Goal: Task Accomplishment & Management: Complete application form

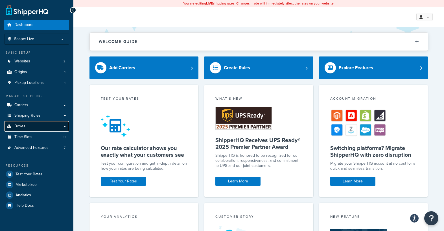
click at [63, 126] on link "Boxes" at bounding box center [36, 126] width 65 height 10
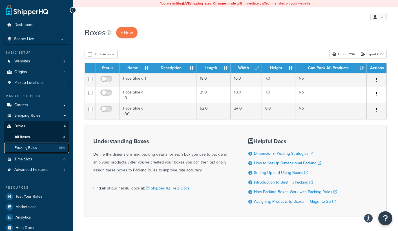
click at [39, 145] on link "Packing Rules 3141" at bounding box center [36, 147] width 65 height 10
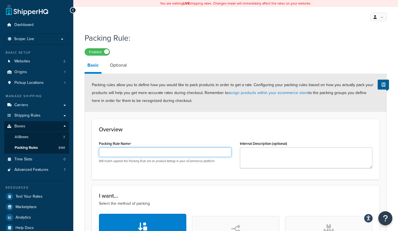
click at [138, 155] on input "Packing Rule Name" at bounding box center [165, 152] width 133 height 10
paste input "LTK-P-RANXD-4-02"
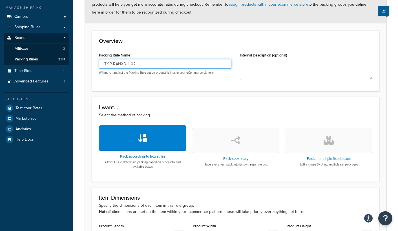
scroll to position [113, 0]
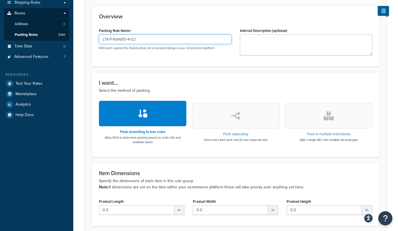
type input "LTK-P-RANXD-4-02"
click at [313, 109] on button "button" at bounding box center [328, 115] width 87 height 25
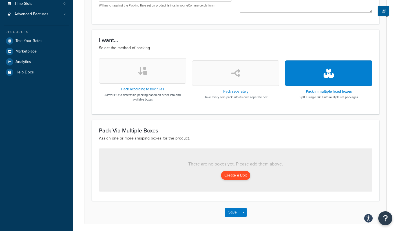
scroll to position [177, 0]
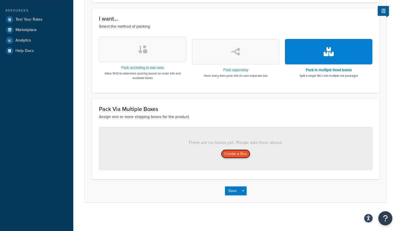
click at [225, 153] on button "Create a Box" at bounding box center [235, 153] width 29 height 9
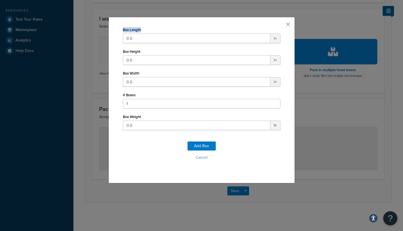
drag, startPoint x: 139, startPoint y: 32, endPoint x: 66, endPoint y: 27, distance: 73.5
click at [66, 27] on div "Box Length 0.0 in Box Height 0.0 in Box Width 0.0 in # Boxes 1 Box Weight 0.0 l…" at bounding box center [201, 115] width 403 height 231
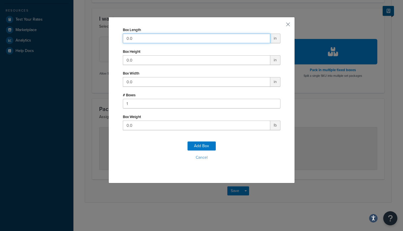
drag, startPoint x: 132, startPoint y: 37, endPoint x: 75, endPoint y: 35, distance: 57.6
click at [75, 35] on div "Box Length 0.0 in Box Height 0.0 in Box Width 0.0 in # Boxes 1 Box Weight 0.0 l…" at bounding box center [201, 115] width 403 height 231
type input "29"
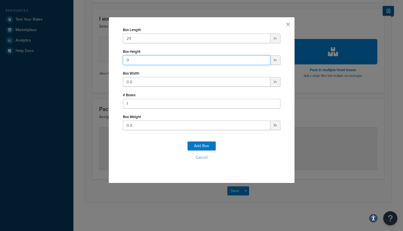
type input "9"
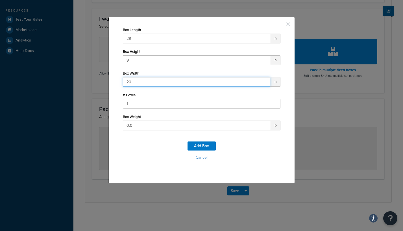
type input "20"
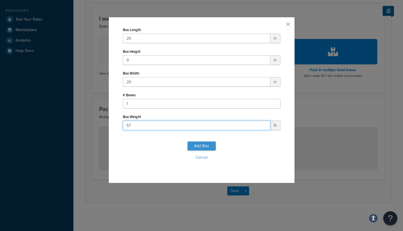
type input "57"
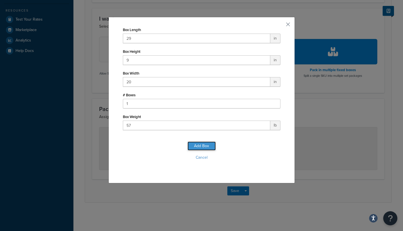
click at [194, 144] on button "Add Box" at bounding box center [201, 145] width 28 height 9
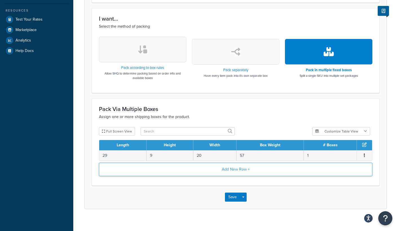
click at [144, 172] on button "Add New Row +" at bounding box center [236, 170] width 274 height 14
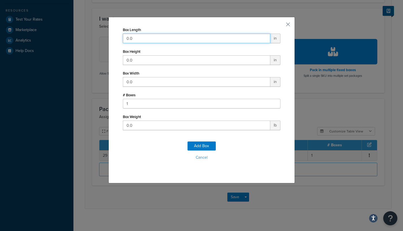
drag, startPoint x: 136, startPoint y: 35, endPoint x: 89, endPoint y: 38, distance: 46.9
click at [89, 38] on div "Box Length 0.0 in Box Height 0.0 in Box Width 0.0 in # Boxes 1 Box Weight 0.0 l…" at bounding box center [201, 115] width 403 height 231
type input "30"
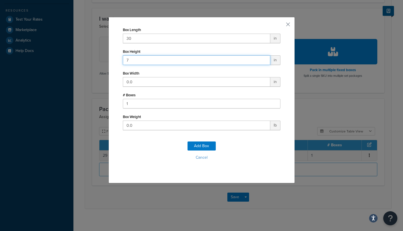
type input "7"
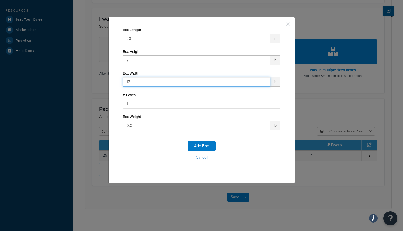
type input "17"
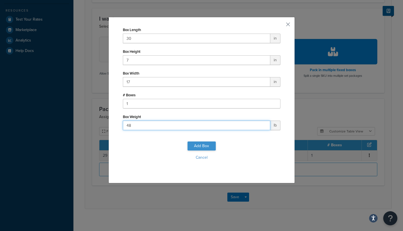
type input "48"
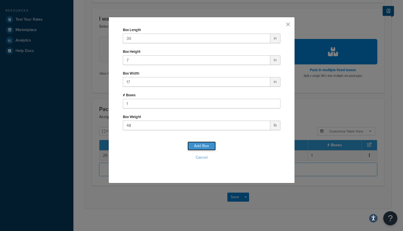
click at [202, 146] on button "Add Box" at bounding box center [201, 145] width 28 height 9
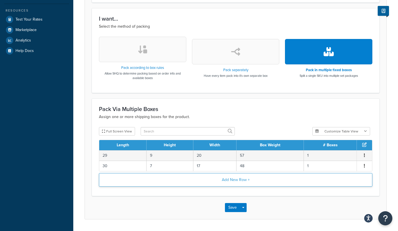
click at [157, 185] on button "Add New Row +" at bounding box center [236, 180] width 274 height 14
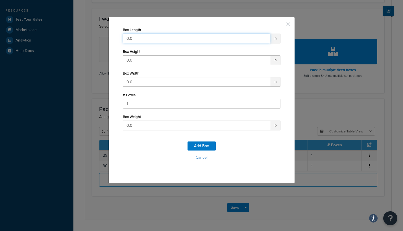
drag, startPoint x: 143, startPoint y: 36, endPoint x: 92, endPoint y: 33, distance: 51.4
click at [92, 33] on div "Box Length 0.0 in Box Height 0.0 in Box Width 0.0 in # Boxes 1 Box Weight 0.0 l…" at bounding box center [201, 115] width 403 height 231
type input "27"
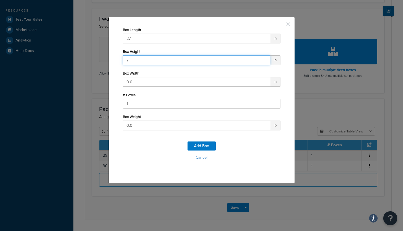
type input "7"
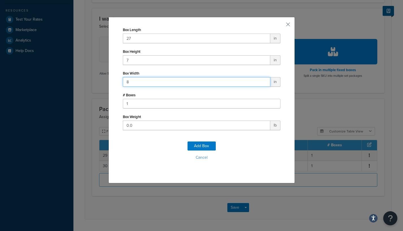
type input "8"
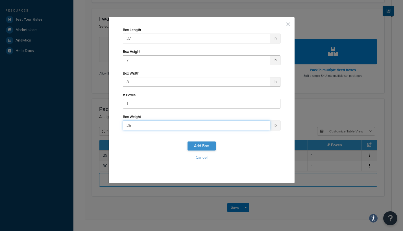
type input "25"
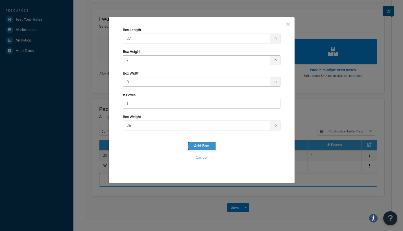
click at [190, 146] on button "Add Box" at bounding box center [201, 145] width 28 height 9
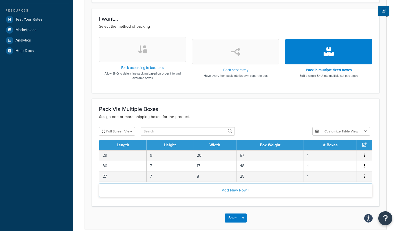
click at [131, 194] on button "Add New Row +" at bounding box center [236, 190] width 274 height 14
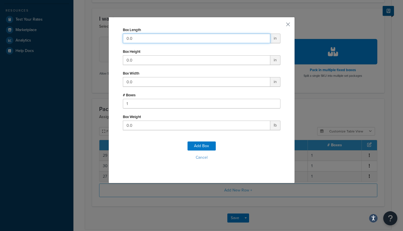
drag, startPoint x: 140, startPoint y: 36, endPoint x: 98, endPoint y: 33, distance: 42.5
click at [98, 33] on div "Box Length 0.0 in Box Height 0.0 in Box Width 0.0 in # Boxes 1 Box Weight 0.0 l…" at bounding box center [201, 115] width 403 height 231
type input "26"
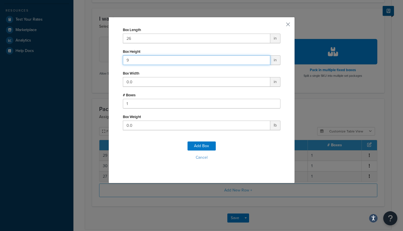
type input "9"
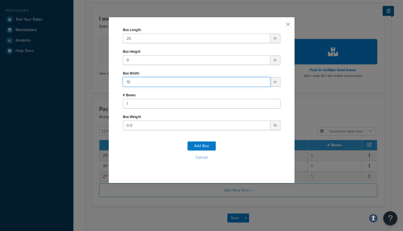
type input "16"
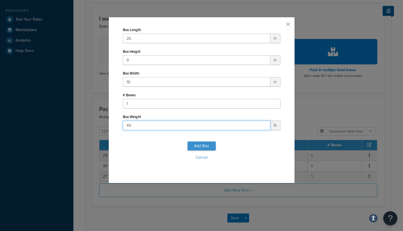
type input "49"
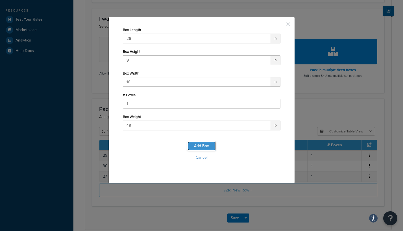
click at [192, 142] on button "Add Box" at bounding box center [201, 145] width 28 height 9
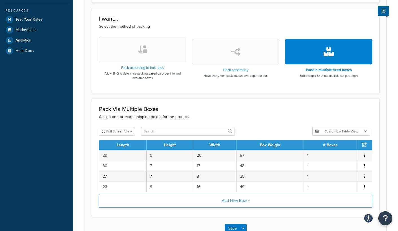
click at [133, 202] on button "Add New Row +" at bounding box center [236, 201] width 274 height 14
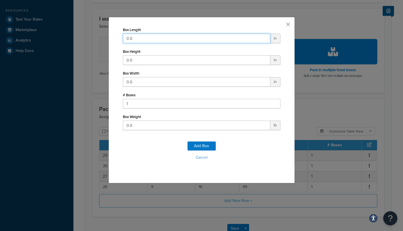
drag, startPoint x: 132, startPoint y: 37, endPoint x: 97, endPoint y: 33, distance: 35.2
click at [97, 33] on div "Box Length 0.0 in Box Height 0.0 in Box Width 0.0 in # Boxes 1 Box Weight 0.0 l…" at bounding box center [201, 115] width 403 height 231
type input "42"
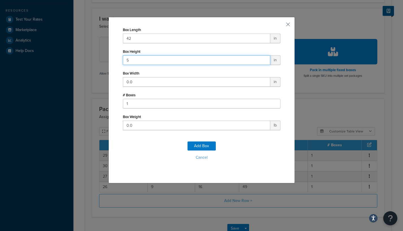
type input "5"
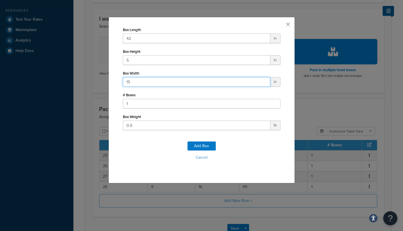
type input "15"
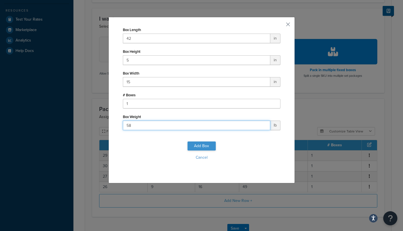
type input "58"
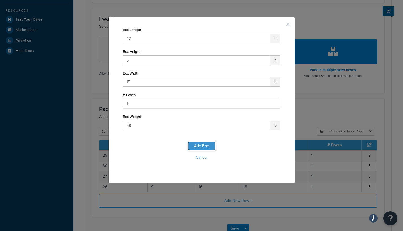
click at [206, 142] on button "Add Box" at bounding box center [201, 145] width 28 height 9
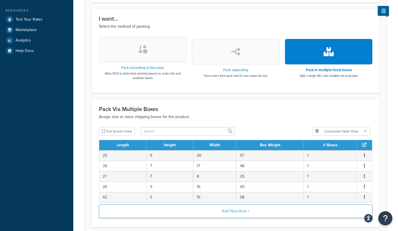
click at [208, 208] on button "Add New Row +" at bounding box center [236, 211] width 274 height 14
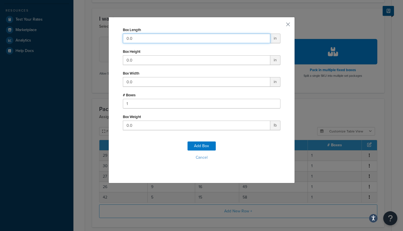
drag, startPoint x: 124, startPoint y: 36, endPoint x: 81, endPoint y: 33, distance: 42.5
click at [81, 33] on div "Box Length 0.0 in Box Height 0.0 in Box Width 0.0 in # Boxes 1 Box Weight 0.0 l…" at bounding box center [201, 115] width 403 height 231
type input "38"
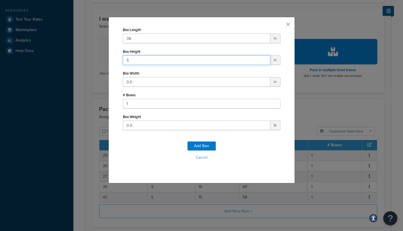
type input "5"
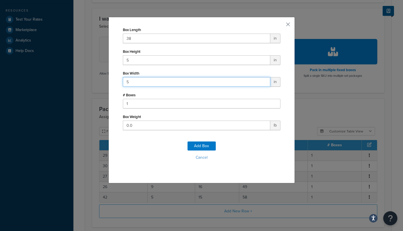
type input "5"
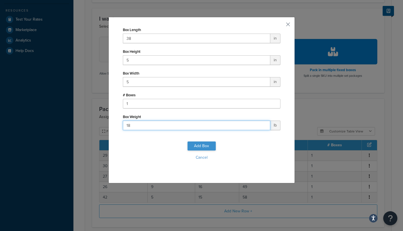
type input "18"
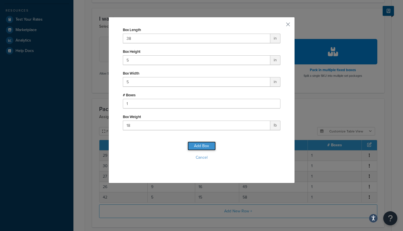
click at [206, 145] on button "Add Box" at bounding box center [201, 145] width 28 height 9
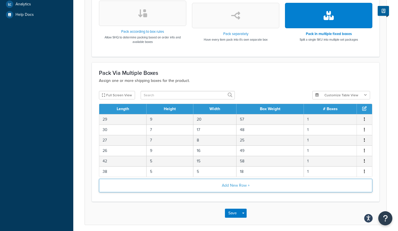
scroll to position [235, 0]
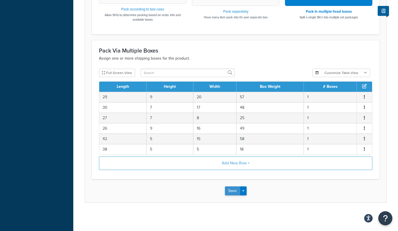
click at [229, 190] on button "Save" at bounding box center [232, 190] width 15 height 9
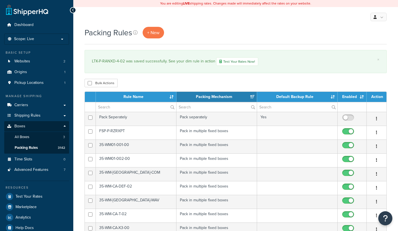
select select "15"
click at [149, 29] on link "+ New" at bounding box center [153, 33] width 21 height 12
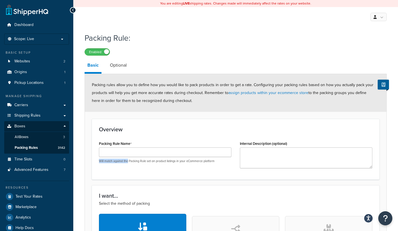
click at [129, 157] on div "Will match against the Packing Rule set on product listings in your eCommerce p…" at bounding box center [165, 155] width 133 height 16
click at [130, 154] on input "Packing Rule Name" at bounding box center [165, 152] width 133 height 10
paste input "LTK-P-RANXD-4-BH-02"
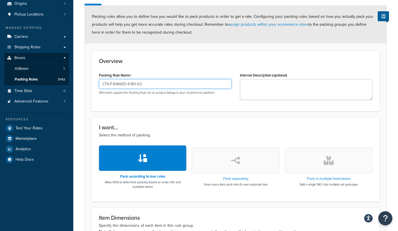
scroll to position [85, 0]
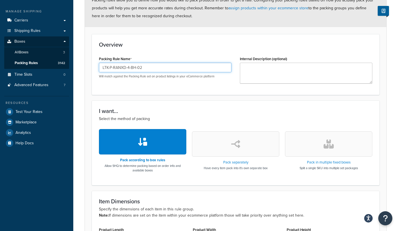
type input "LTK-P-RANXD-4-BH-02"
click at [316, 144] on button "button" at bounding box center [328, 143] width 87 height 25
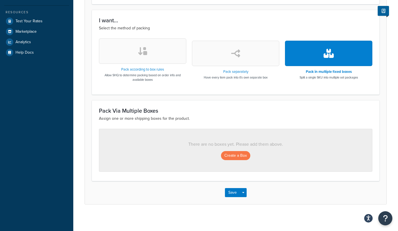
scroll to position [177, 0]
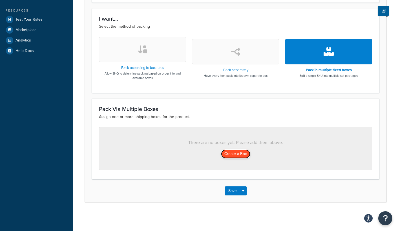
click at [242, 154] on button "Create a Box" at bounding box center [235, 153] width 29 height 9
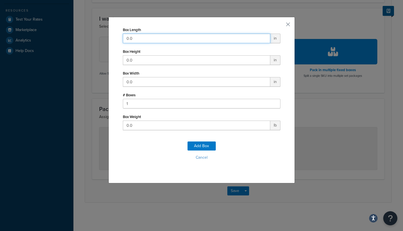
drag, startPoint x: 144, startPoint y: 34, endPoint x: 50, endPoint y: 31, distance: 94.3
click at [49, 31] on div "Box Length 0.0 in Box Height 0.0 in Box Width 0.0 in # Boxes 1 Box Weight 0.0 l…" at bounding box center [201, 115] width 403 height 231
type input "27"
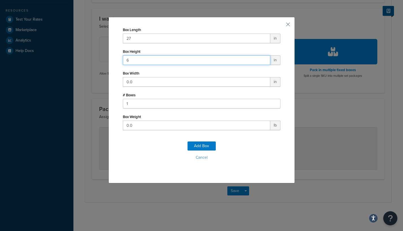
type input "6"
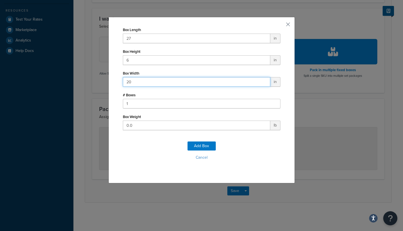
type input "20"
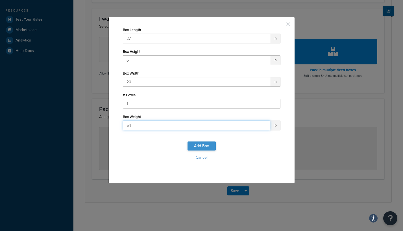
type input "54"
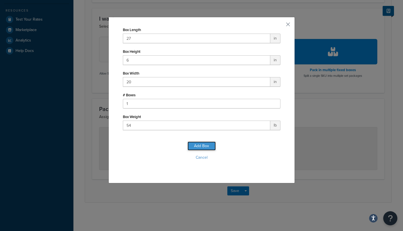
click at [200, 148] on button "Add Box" at bounding box center [201, 145] width 28 height 9
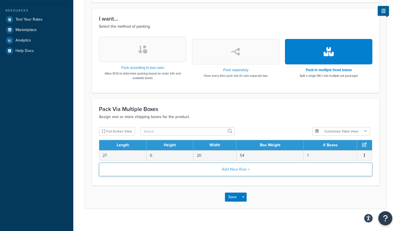
click at [177, 172] on button "Add New Row +" at bounding box center [236, 170] width 274 height 14
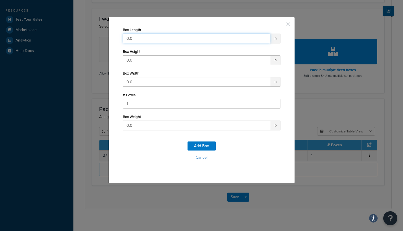
drag, startPoint x: 149, startPoint y: 38, endPoint x: 54, endPoint y: 35, distance: 94.8
click at [54, 35] on div "Box Length 0.0 in Box Height 0.0 in Box Width 0.0 in # Boxes 1 Box Weight 0.0 l…" at bounding box center [201, 115] width 403 height 231
type input "30"
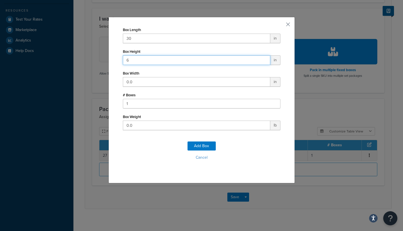
type input "6"
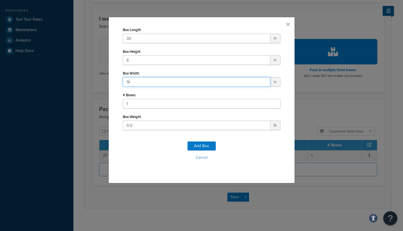
type input "16"
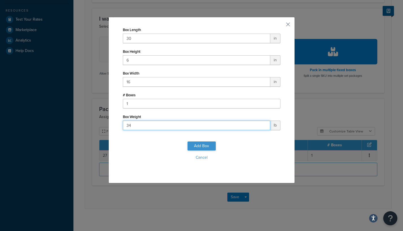
type input "34"
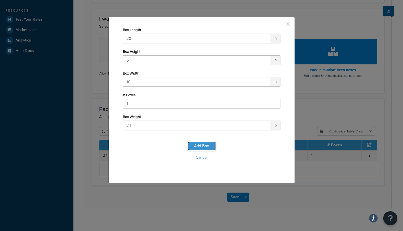
click at [188, 144] on button "Add Box" at bounding box center [201, 145] width 28 height 9
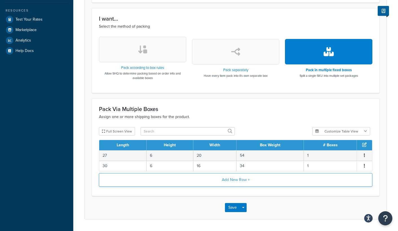
click at [221, 184] on button "Add New Row +" at bounding box center [236, 180] width 274 height 14
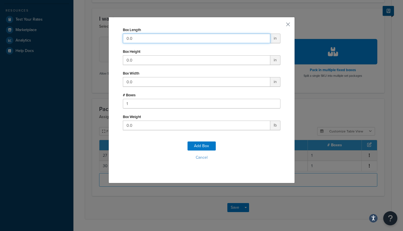
drag, startPoint x: 87, startPoint y: 32, endPoint x: 85, endPoint y: 32, distance: 2.8
click at [85, 32] on div "Box Length 0.0 in Box Height 0.0 in Box Width 0.0 in # Boxes 1 Box Weight 0.0 l…" at bounding box center [201, 115] width 403 height 231
type input "27"
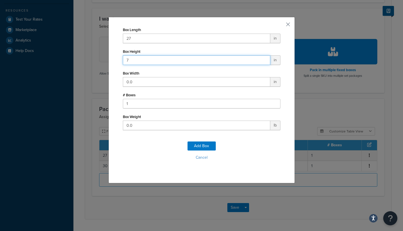
type input "7"
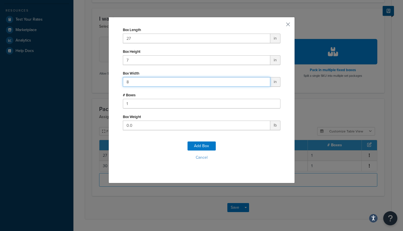
type input "8"
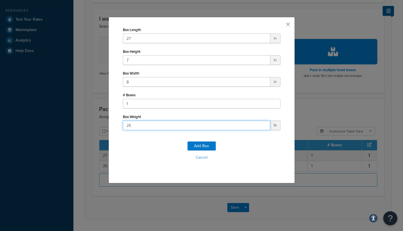
type input "25"
click at [196, 139] on div "Add Box Cancel" at bounding box center [201, 152] width 157 height 37
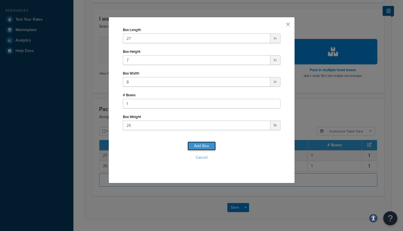
click at [197, 142] on button "Add Box" at bounding box center [201, 145] width 28 height 9
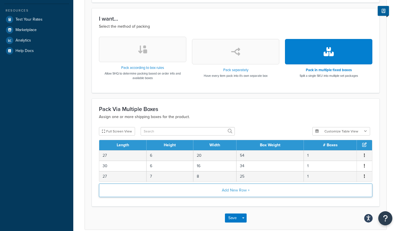
click at [111, 193] on button "Add New Row +" at bounding box center [236, 190] width 274 height 14
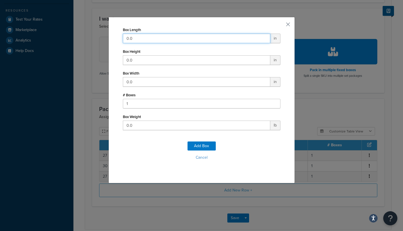
drag, startPoint x: 133, startPoint y: 36, endPoint x: 75, endPoint y: 27, distance: 58.5
click at [75, 27] on div "Box Length 0.0 in Box Height 0.0 in Box Width 0.0 in # Boxes 1 Box Weight 0.0 l…" at bounding box center [201, 115] width 403 height 231
type input "26"
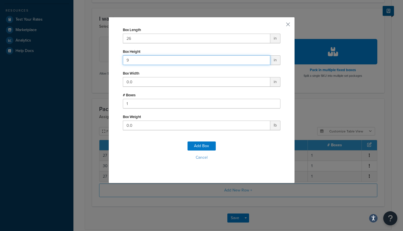
type input "9"
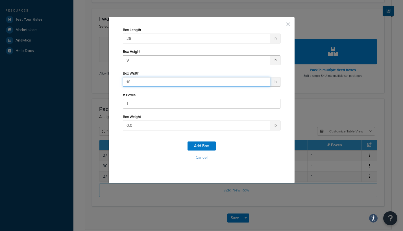
type input "16"
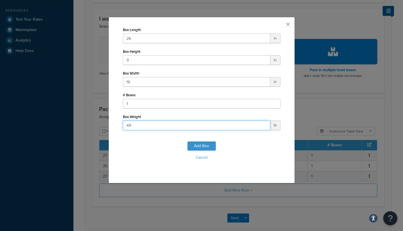
type input "49"
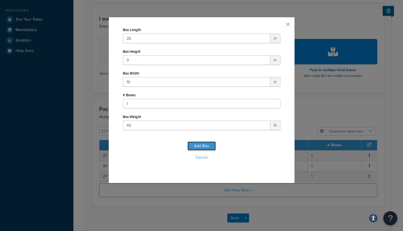
click at [201, 144] on button "Add Box" at bounding box center [201, 145] width 28 height 9
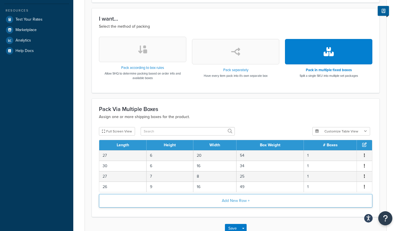
click at [163, 200] on button "Add New Row +" at bounding box center [236, 201] width 274 height 14
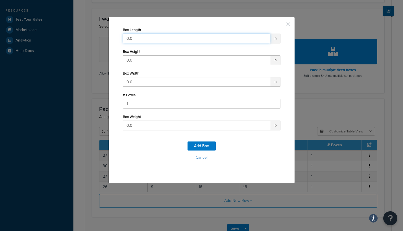
drag, startPoint x: 140, startPoint y: 37, endPoint x: 73, endPoint y: 28, distance: 67.7
click at [73, 28] on div "Box Length 0.0 in Box Height 0.0 in Box Width 0.0 in # Boxes 1 Box Weight 0.0 l…" at bounding box center [201, 115] width 403 height 231
type input "42"
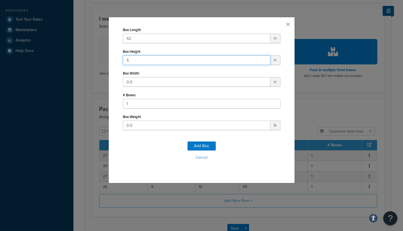
type input "5"
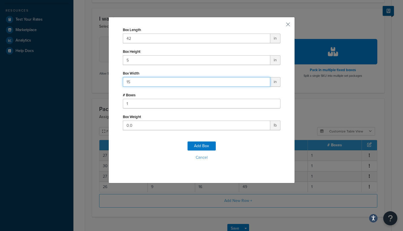
type input "15"
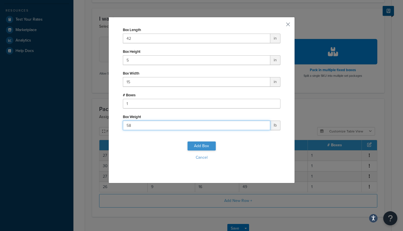
type input "58"
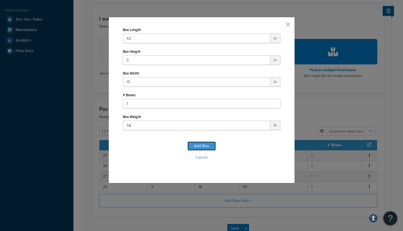
click at [199, 143] on button "Add Box" at bounding box center [201, 145] width 28 height 9
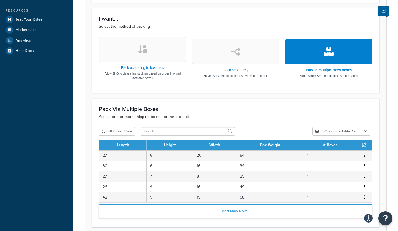
click at [134, 210] on button "Add New Row +" at bounding box center [236, 211] width 274 height 14
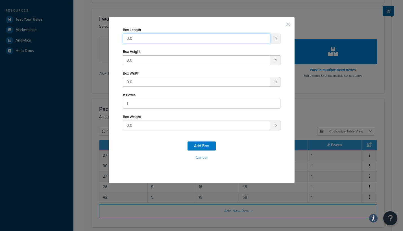
drag, startPoint x: 138, startPoint y: 39, endPoint x: 92, endPoint y: 26, distance: 47.9
click at [85, 32] on div "Box Length 0.0 in Box Height 0.0 in Box Width 0.0 in # Boxes 1 Box Weight 0.0 l…" at bounding box center [201, 115] width 403 height 231
type input "38"
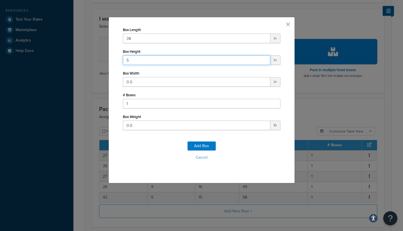
type input "5"
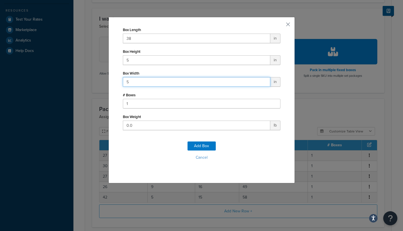
type input "5"
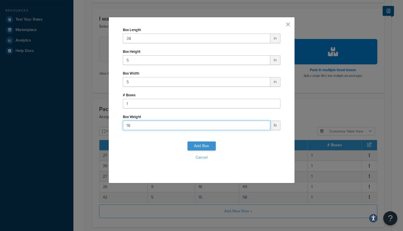
type input "18"
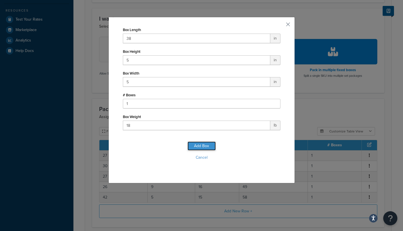
click at [195, 147] on button "Add Box" at bounding box center [201, 145] width 28 height 9
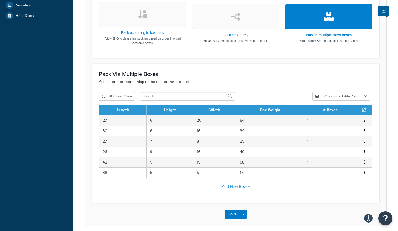
scroll to position [235, 0]
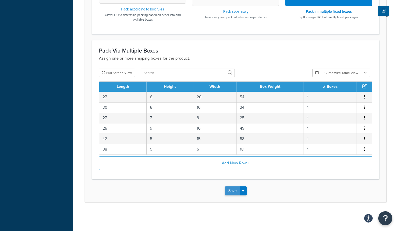
click at [229, 191] on button "Save" at bounding box center [232, 190] width 15 height 9
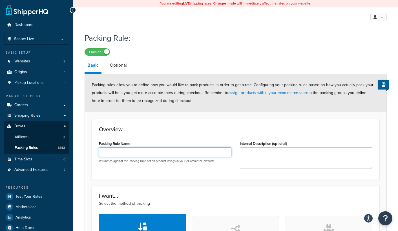
click at [127, 150] on input "Packing Rule Name" at bounding box center [165, 152] width 133 height 10
paste input "LTK-P-RANXD-4-BH-02"
click at [134, 151] on input "LTK-P-RANXD-4-BH-02" at bounding box center [165, 152] width 133 height 10
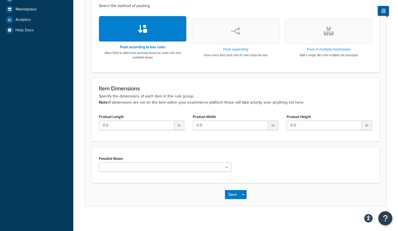
type input "LTK-P-RANXD-4-BK-02"
click at [333, 36] on button "button" at bounding box center [328, 30] width 87 height 25
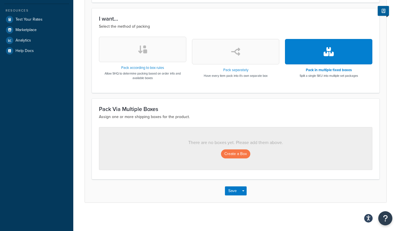
scroll to position [177, 0]
click at [237, 155] on button "Create a Box" at bounding box center [235, 153] width 29 height 9
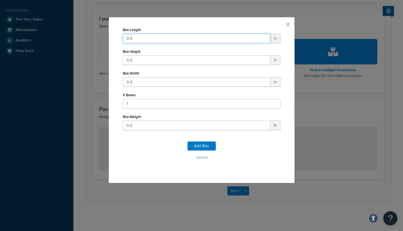
drag, startPoint x: 146, startPoint y: 36, endPoint x: 29, endPoint y: 29, distance: 117.8
click at [29, 29] on div "Box Length 0.0 in Box Height 0.0 in Box Width 0.0 in # Boxes 1 Box Weight 0.0 l…" at bounding box center [201, 115] width 403 height 231
type input "27"
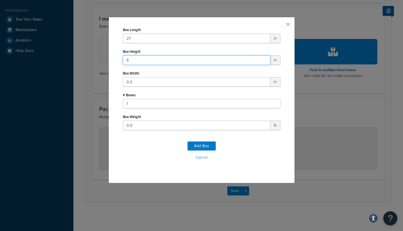
type input "6"
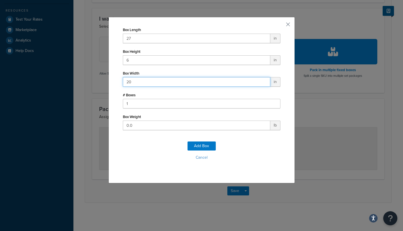
type input "20"
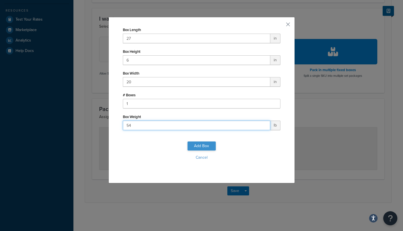
type input "54"
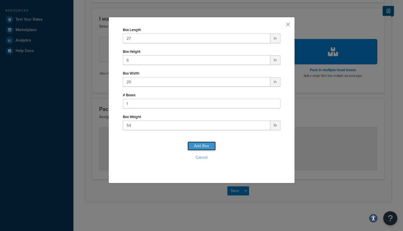
click at [201, 144] on button "Add Box" at bounding box center [201, 145] width 28 height 9
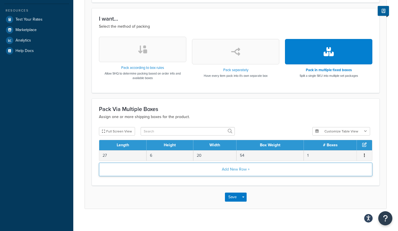
click at [186, 163] on button "Add New Row +" at bounding box center [236, 170] width 274 height 14
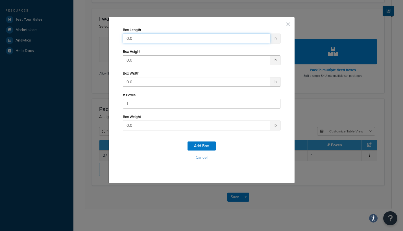
drag, startPoint x: 148, startPoint y: 39, endPoint x: 30, endPoint y: 27, distance: 117.7
click at [30, 27] on div "Box Length 0.0 in Box Height 0.0 in Box Width 0.0 in # Boxes 1 Box Weight 0.0 l…" at bounding box center [201, 115] width 403 height 231
type input "30"
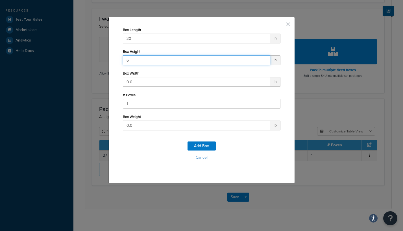
type input "6"
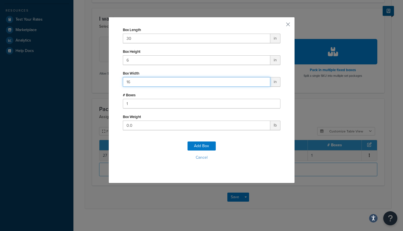
type input "16"
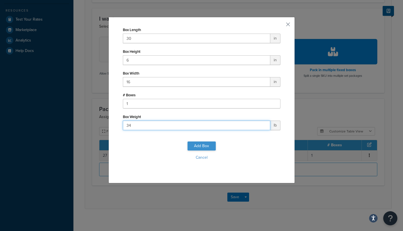
type input "34"
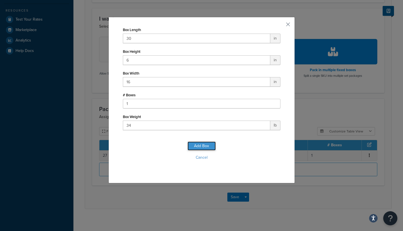
click at [203, 143] on button "Add Box" at bounding box center [201, 145] width 28 height 9
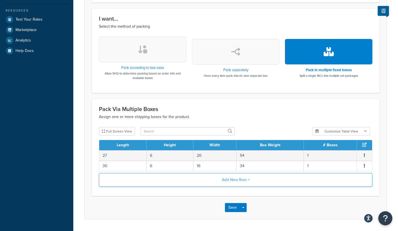
click at [191, 178] on button "Add New Row +" at bounding box center [236, 180] width 274 height 14
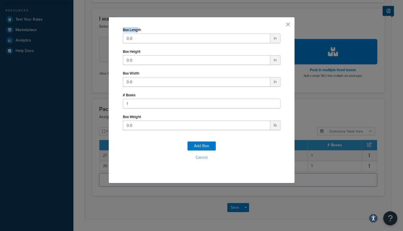
drag, startPoint x: 134, startPoint y: 32, endPoint x: 106, endPoint y: 33, distance: 28.2
click at [108, 33] on div "Box Length 0.0 in Box Height 0.0 in Box Width 0.0 in # Boxes 1 Box Weight 0.0 l…" at bounding box center [201, 100] width 186 height 166
drag, startPoint x: 142, startPoint y: 35, endPoint x: 77, endPoint y: 35, distance: 64.9
click at [77, 35] on div "Box Length 0.0 in Box Height 0.0 in Box Width 0.0 in # Boxes 1 Box Weight 0.0 l…" at bounding box center [201, 115] width 403 height 231
type input "27"
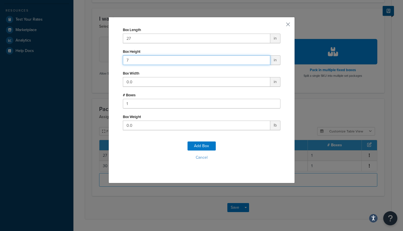
type input "7"
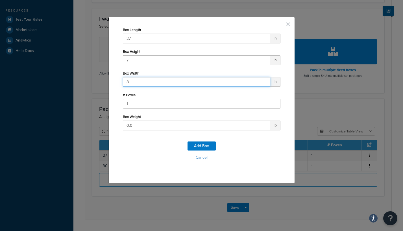
type input "8"
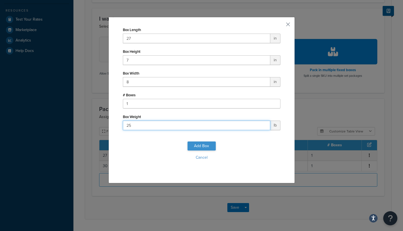
type input "25"
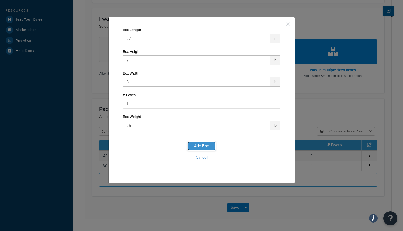
click at [199, 149] on button "Add Box" at bounding box center [201, 145] width 28 height 9
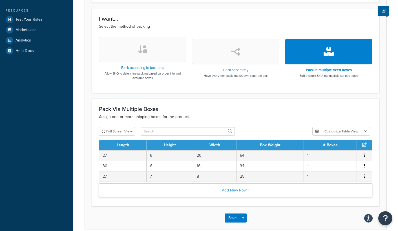
click at [135, 196] on button "Add New Row +" at bounding box center [236, 190] width 274 height 14
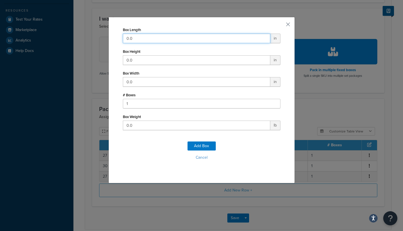
drag, startPoint x: 95, startPoint y: 35, endPoint x: 75, endPoint y: 34, distance: 20.4
click at [75, 34] on div "Box Length 0.0 in Box Height 0.0 in Box Width 0.0 in # Boxes 1 Box Weight 0.0 l…" at bounding box center [201, 115] width 403 height 231
type input "26"
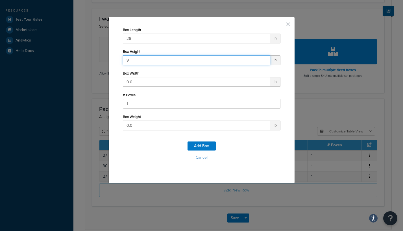
type input "9"
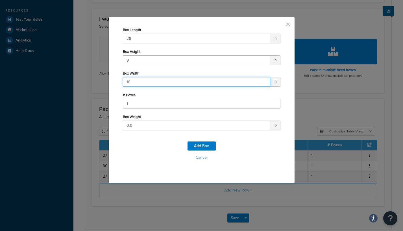
type input "16"
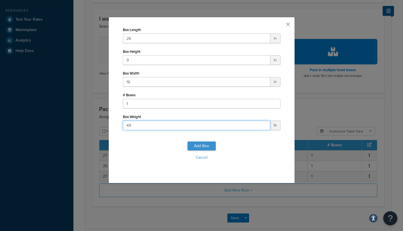
type input "49"
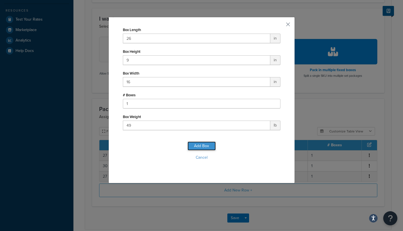
click at [201, 143] on button "Add Box" at bounding box center [201, 145] width 28 height 9
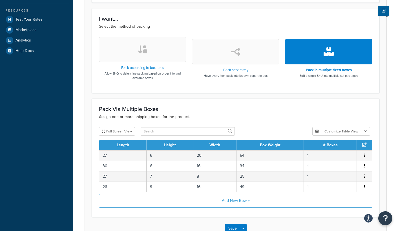
click at [159, 208] on div "Add New Row +" at bounding box center [236, 202] width 274 height 16
click at [139, 195] on button "Add New Row +" at bounding box center [236, 201] width 274 height 14
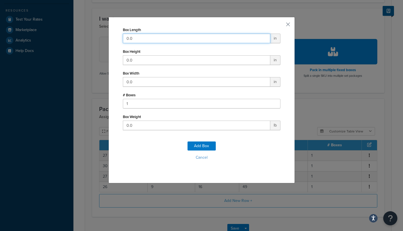
drag, startPoint x: 137, startPoint y: 38, endPoint x: 39, endPoint y: 28, distance: 99.0
click at [39, 28] on div "Box Length 0.0 in Box Height 0.0 in Box Width 0.0 in # Boxes 1 Box Weight 0.0 l…" at bounding box center [201, 115] width 403 height 231
type input "42"
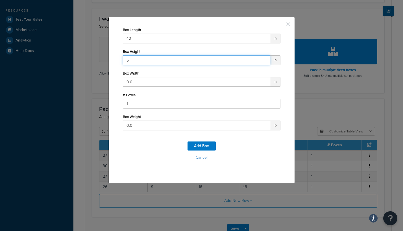
type input "5"
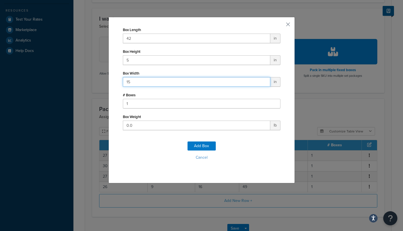
type input "15"
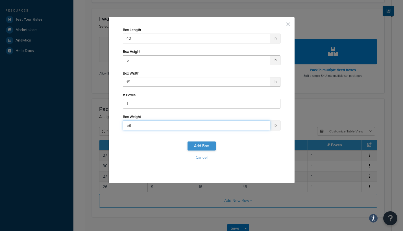
type input "58"
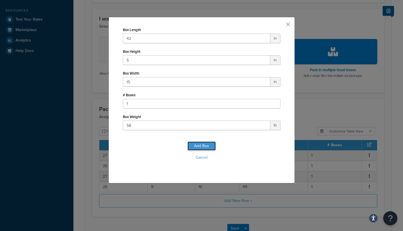
click at [198, 147] on button "Add Box" at bounding box center [201, 145] width 28 height 9
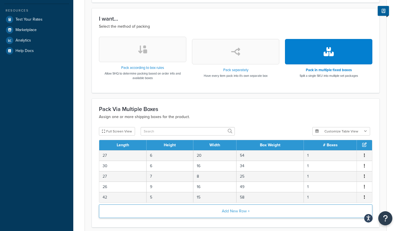
click at [161, 212] on button "Add New Row +" at bounding box center [236, 211] width 274 height 14
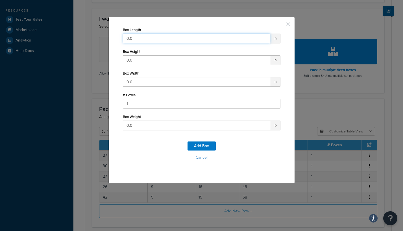
drag, startPoint x: 140, startPoint y: 36, endPoint x: 75, endPoint y: 31, distance: 65.4
click at [75, 31] on div "Box Length 0.0 in Box Height 0.0 in Box Width 0.0 in # Boxes 1 Box Weight 0.0 l…" at bounding box center [201, 115] width 403 height 231
type input "38"
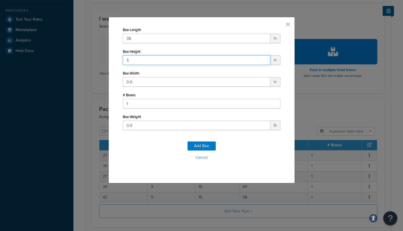
type input "5"
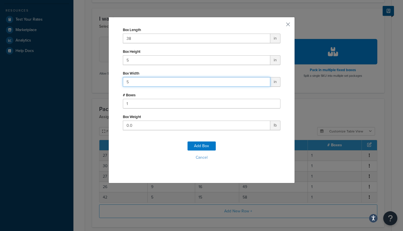
type input "5"
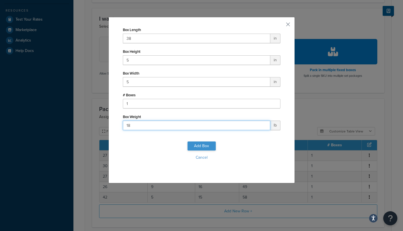
type input "18"
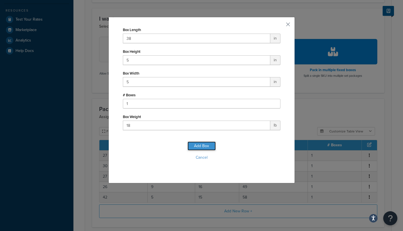
click at [199, 147] on button "Add Box" at bounding box center [201, 145] width 28 height 9
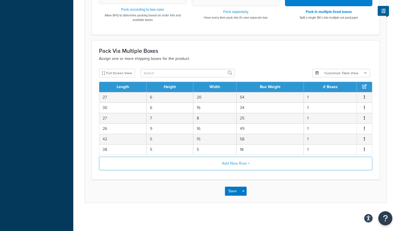
scroll to position [235, 0]
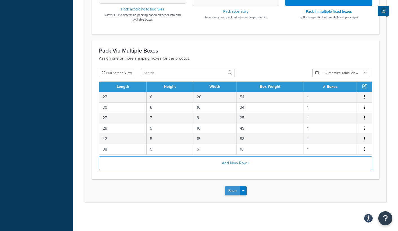
click at [227, 191] on button "Save" at bounding box center [232, 190] width 15 height 9
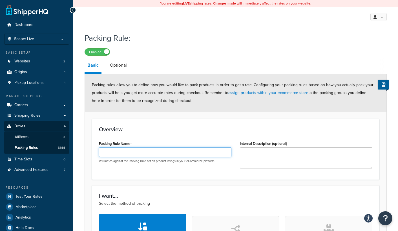
drag, startPoint x: 179, startPoint y: 156, endPoint x: 176, endPoint y: 155, distance: 3.3
click at [179, 156] on input "Packing Rule Name" at bounding box center [165, 152] width 133 height 10
paste input "LTK-P-RANXD-4-BH-02"
click at [134, 151] on input "LTK-P-RANXD-4-BH-02" at bounding box center [165, 152] width 133 height 10
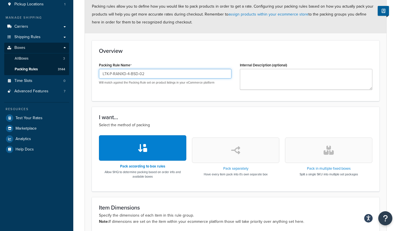
scroll to position [141, 0]
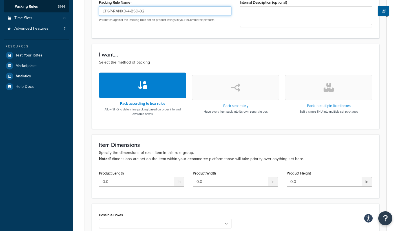
type input "LTK-P-RANXD-4-BSD-02"
click at [319, 76] on button "button" at bounding box center [328, 87] width 87 height 25
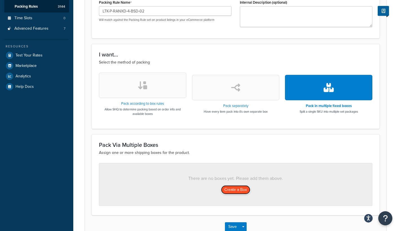
click at [234, 193] on button "Create a Box" at bounding box center [235, 189] width 29 height 9
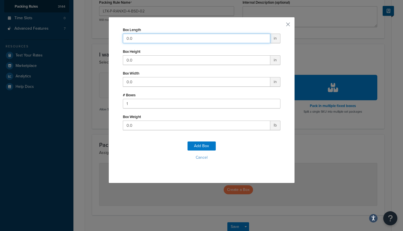
drag, startPoint x: 153, startPoint y: 41, endPoint x: 73, endPoint y: 36, distance: 80.6
click at [70, 37] on div "Box Length 0.0 in Box Height 0.0 in Box Width 0.0 in # Boxes 1 Box Weight 0.0 l…" at bounding box center [201, 115] width 403 height 231
type input "27"
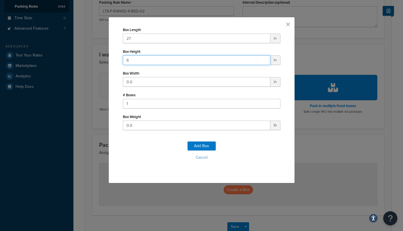
type input "6"
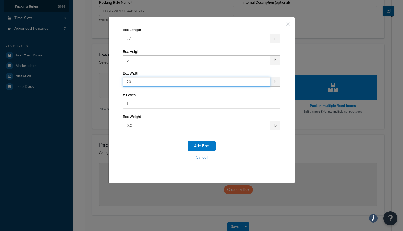
type input "20"
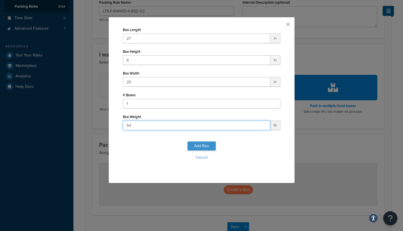
type input "54"
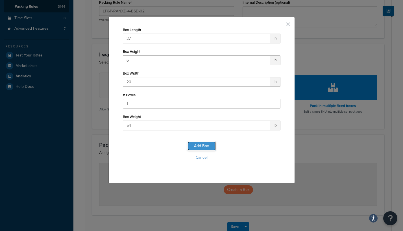
click at [197, 142] on button "Add Box" at bounding box center [201, 145] width 28 height 9
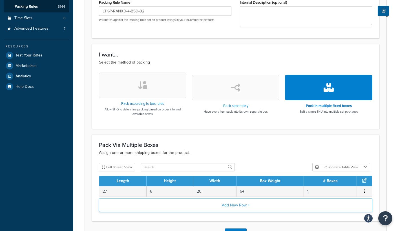
click at [186, 205] on button "Add New Row +" at bounding box center [236, 205] width 274 height 14
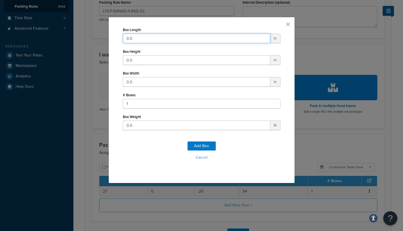
drag, startPoint x: 153, startPoint y: 37, endPoint x: 70, endPoint y: 37, distance: 82.9
click at [70, 37] on div "Box Length 0.0 in Box Height 0.0 in Box Width 0.0 in # Boxes 1 Box Weight 0.0 l…" at bounding box center [201, 115] width 403 height 231
type input "30"
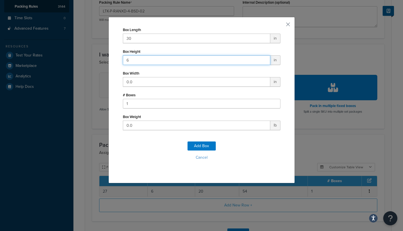
type input "6"
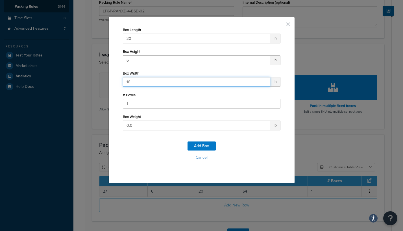
type input "16"
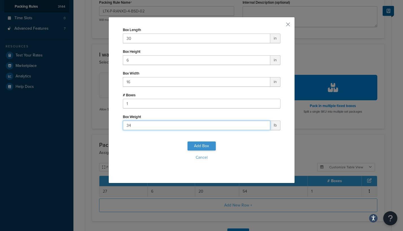
type input "34"
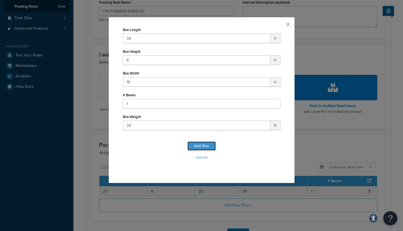
click at [194, 145] on button "Add Box" at bounding box center [201, 145] width 28 height 9
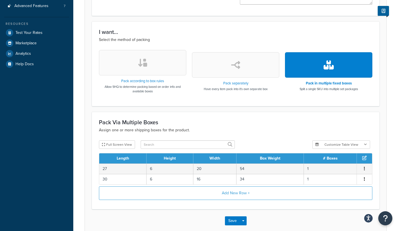
scroll to position [194, 0]
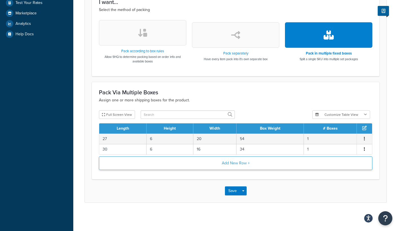
click at [162, 167] on button "Add New Row +" at bounding box center [236, 163] width 274 height 14
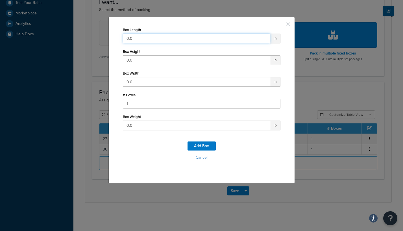
drag, startPoint x: 145, startPoint y: 34, endPoint x: 88, endPoint y: 35, distance: 57.0
click at [88, 35] on div "Box Length 0.0 in Box Height 0.0 in Box Width 0.0 in # Boxes 1 Box Weight 0.0 l…" at bounding box center [201, 115] width 403 height 231
type input "27"
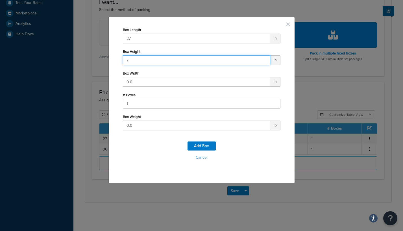
type input "7"
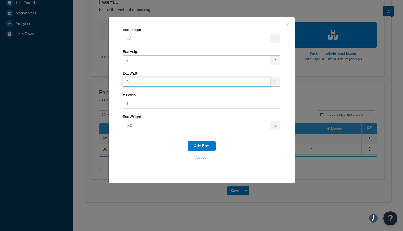
type input "8"
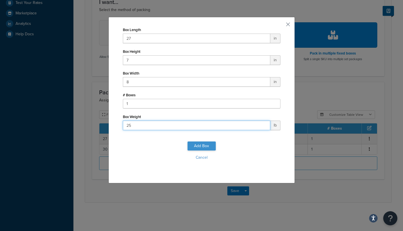
type input "25"
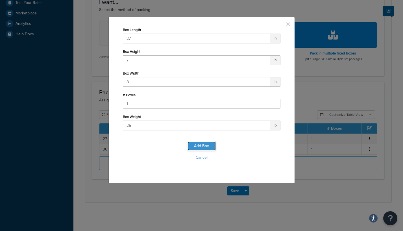
click at [188, 146] on button "Add Box" at bounding box center [201, 145] width 28 height 9
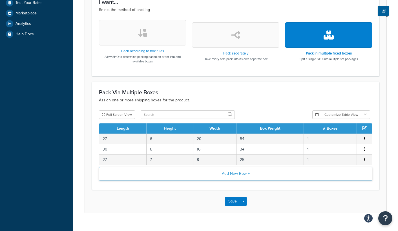
click at [153, 177] on button "Add New Row +" at bounding box center [236, 174] width 274 height 14
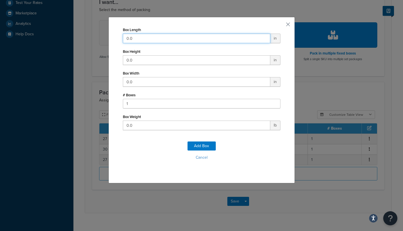
drag, startPoint x: 139, startPoint y: 35, endPoint x: 62, endPoint y: 27, distance: 77.2
click at [62, 27] on div "Box Length 0.0 in Box Height 0.0 in Box Width 0.0 in # Boxes 1 Box Weight 0.0 l…" at bounding box center [201, 115] width 403 height 231
type input "26"
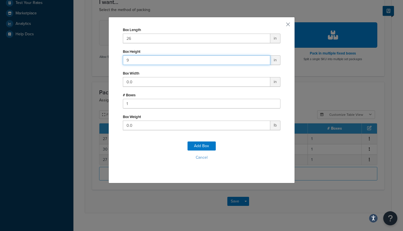
type input "9"
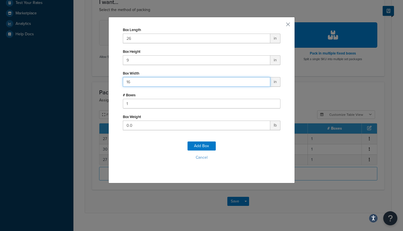
type input "16"
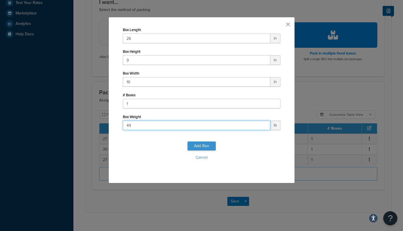
type input "49"
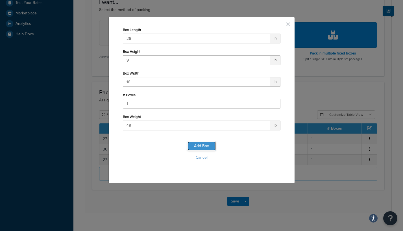
click at [188, 145] on button "Add Box" at bounding box center [201, 145] width 28 height 9
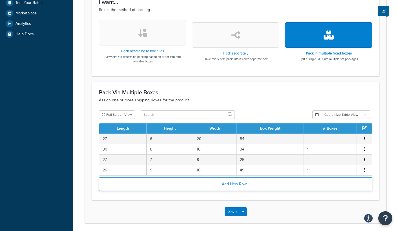
click at [155, 184] on button "Add New Row +" at bounding box center [236, 184] width 274 height 14
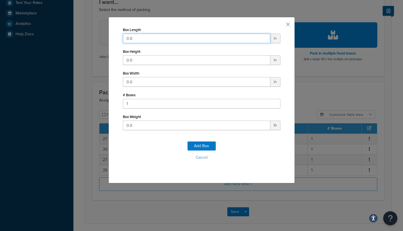
drag, startPoint x: 131, startPoint y: 36, endPoint x: 82, endPoint y: 29, distance: 49.4
click at [82, 29] on div "Box Length 0.0 in Box Height 0.0 in Box Width 0.0 in # Boxes 1 Box Weight 0.0 l…" at bounding box center [201, 115] width 403 height 231
type input "42"
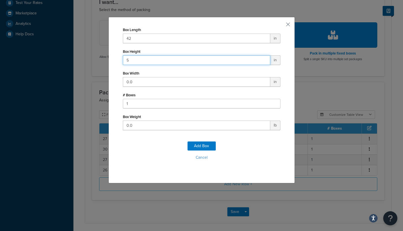
type input "5"
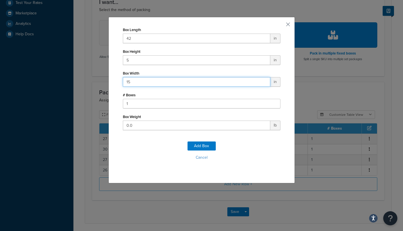
type input "15"
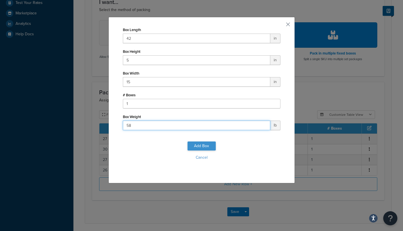
type input "58"
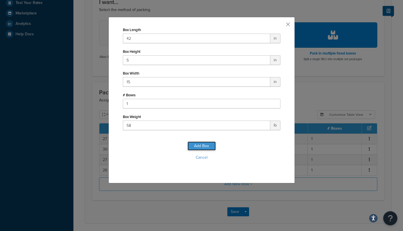
click at [196, 142] on button "Add Box" at bounding box center [201, 145] width 28 height 9
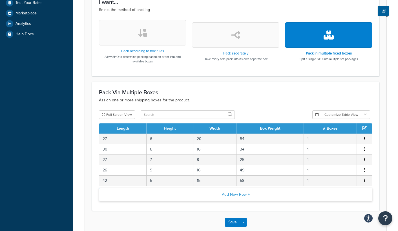
click at [163, 194] on button "Add New Row +" at bounding box center [236, 195] width 274 height 14
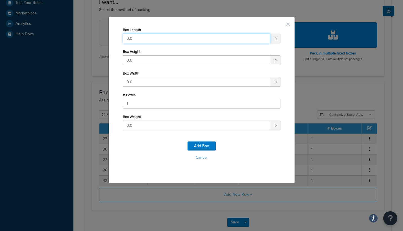
drag, startPoint x: 140, startPoint y: 36, endPoint x: 7, endPoint y: 15, distance: 135.1
click at [6, 16] on div "Box Length 0.0 in Box Height 0.0 in Box Width 0.0 in # Boxes 1 Box Weight 0.0 l…" at bounding box center [201, 115] width 403 height 231
type input "38"
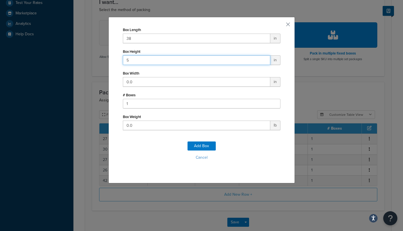
type input "5"
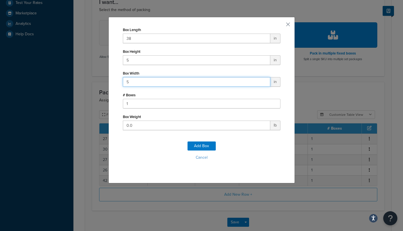
type input "5"
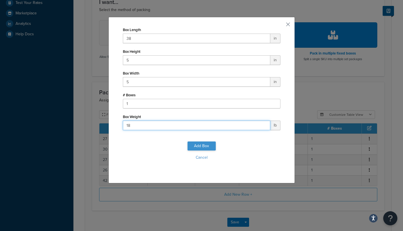
type input "18"
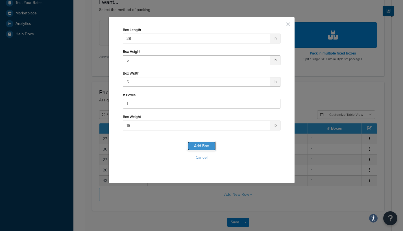
click at [192, 146] on button "Add Box" at bounding box center [201, 145] width 28 height 9
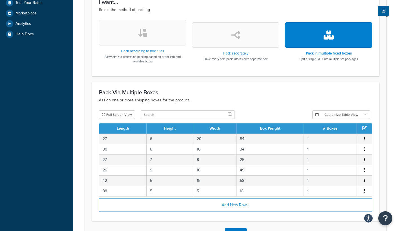
scroll to position [235, 0]
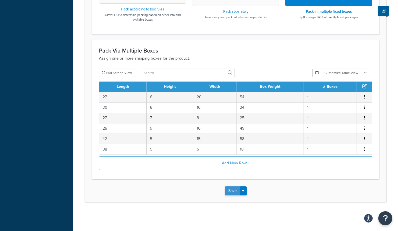
click at [227, 190] on button "Save" at bounding box center [232, 190] width 15 height 9
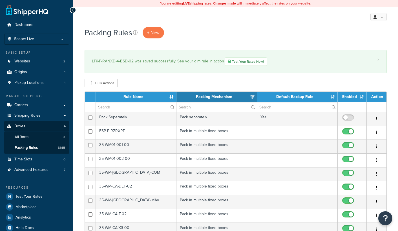
select select "15"
